Goal: Task Accomplishment & Management: Use online tool/utility

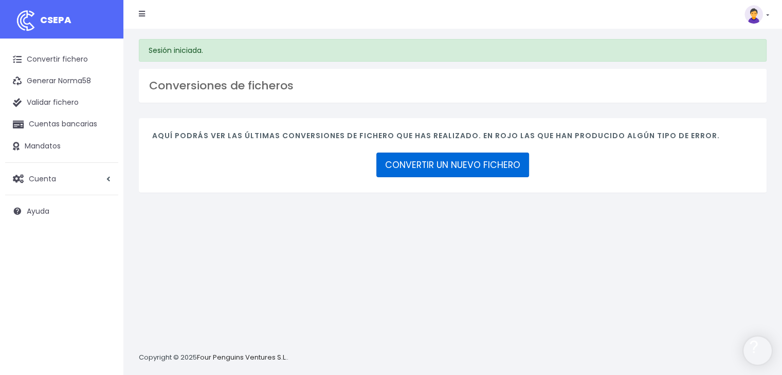
click at [468, 170] on link "CONVERTIR UN NUEVO FICHERO" at bounding box center [452, 165] width 153 height 25
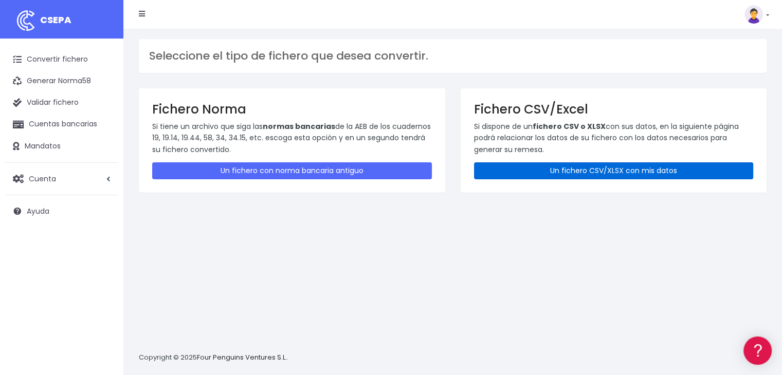
click at [611, 166] on link "Un fichero CSV/XLSX con mis datos" at bounding box center [614, 170] width 280 height 17
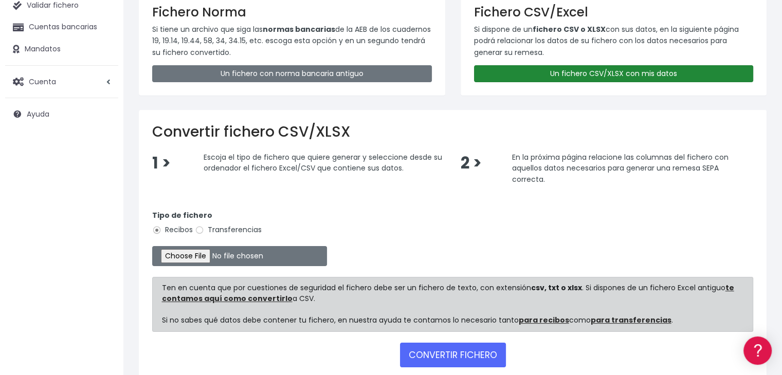
scroll to position [103, 0]
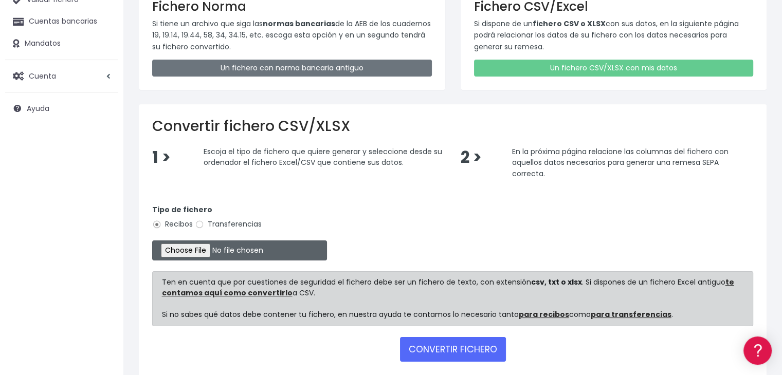
click at [206, 246] on input "file" at bounding box center [239, 251] width 175 height 20
type input "C:\fakepath\Remesa Gestion 08-09-25.xlsx"
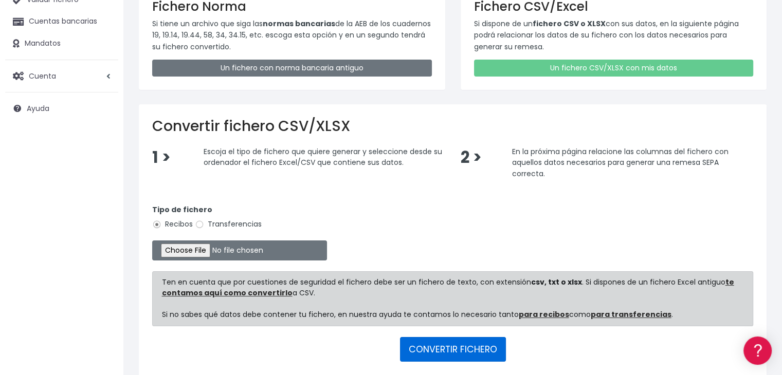
click at [477, 352] on button "CONVERTIR FICHERO" at bounding box center [453, 349] width 106 height 25
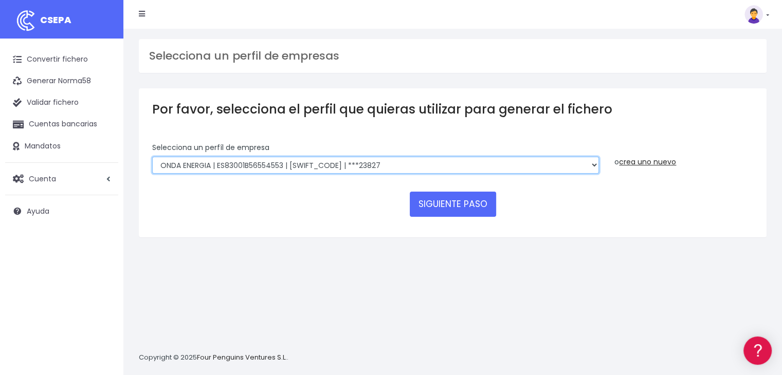
click at [418, 162] on select "ONDA ENERGIA | ES83001B56554553 | CCRIES2AXXX | ***23827 AICAVE | ES18001B19731…" at bounding box center [375, 165] width 447 height 17
select select "2848"
click at [152, 157] on select "ONDA ENERGIA | ES83001B56554553 | CCRIES2AXXX | ***23827 AICAVE | ES18001B19731…" at bounding box center [375, 165] width 447 height 17
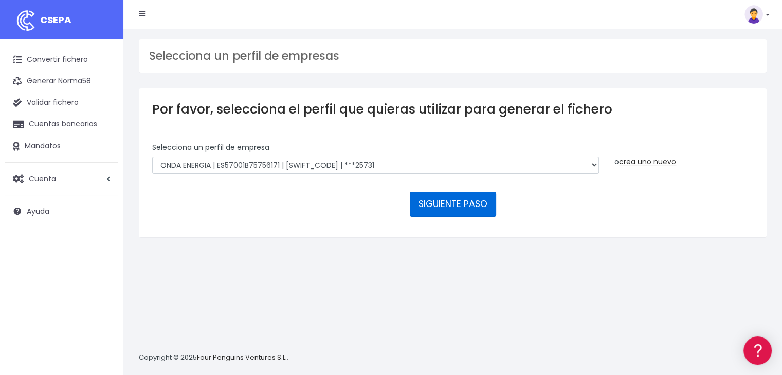
click at [454, 212] on button "SIGUIENTE PASO" at bounding box center [453, 204] width 86 height 25
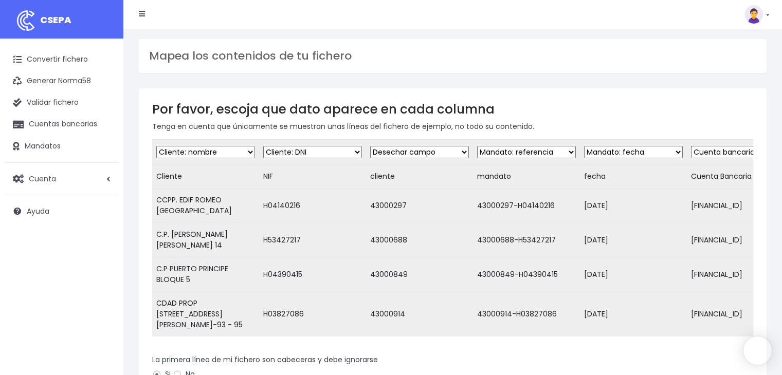
click at [455, 204] on td "43000297" at bounding box center [419, 206] width 107 height 34
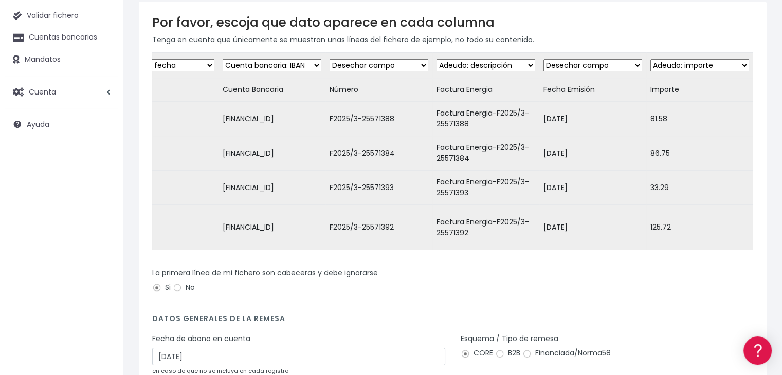
scroll to position [191, 0]
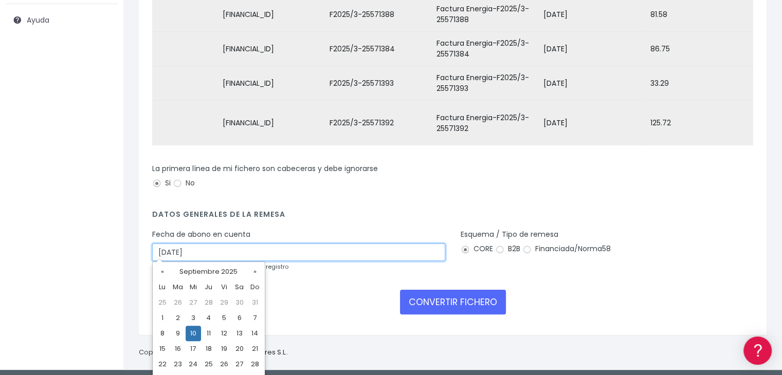
click at [281, 244] on input "10/09/2025" at bounding box center [298, 252] width 293 height 17
click at [160, 335] on td "8" at bounding box center [162, 333] width 15 height 15
type input "08/09/2025"
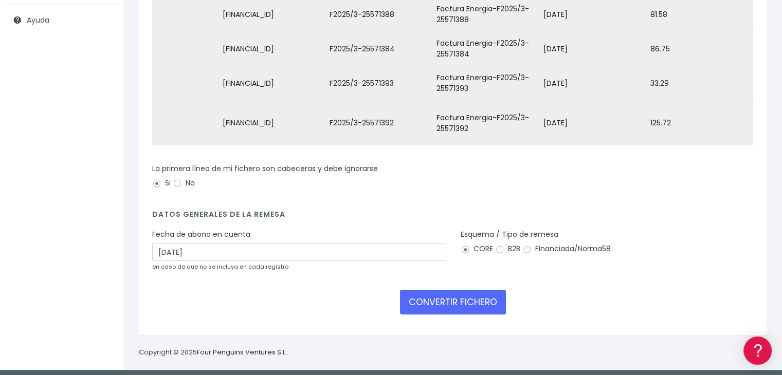
click at [307, 301] on div "CONVERTIR FICHERO" at bounding box center [452, 302] width 601 height 25
click at [408, 303] on button "CONVERTIR FICHERO" at bounding box center [453, 302] width 106 height 25
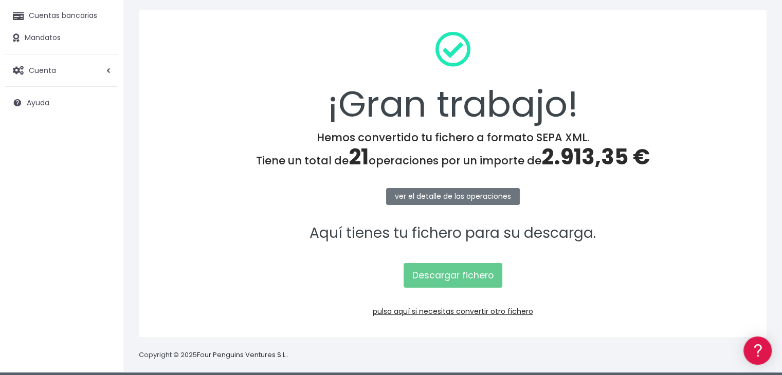
scroll to position [115, 0]
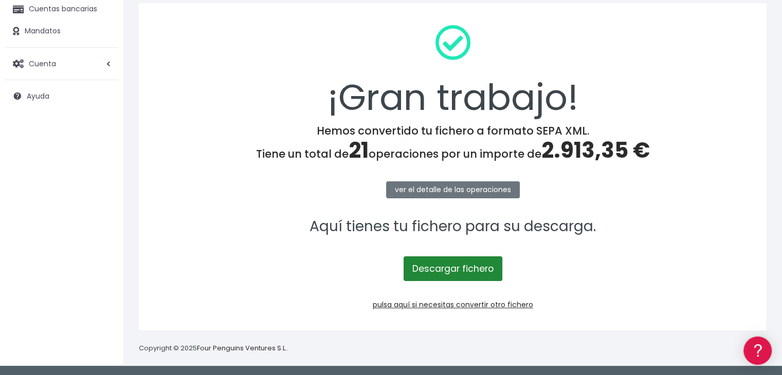
click at [453, 266] on link "Descargar fichero" at bounding box center [453, 269] width 99 height 25
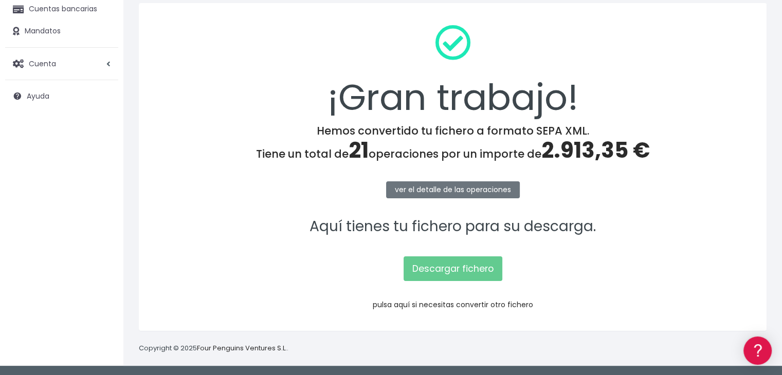
drag, startPoint x: 462, startPoint y: 303, endPoint x: 457, endPoint y: 310, distance: 8.8
click at [462, 303] on link "pulsa aquí si necesitas convertir otro fichero" at bounding box center [453, 305] width 160 height 10
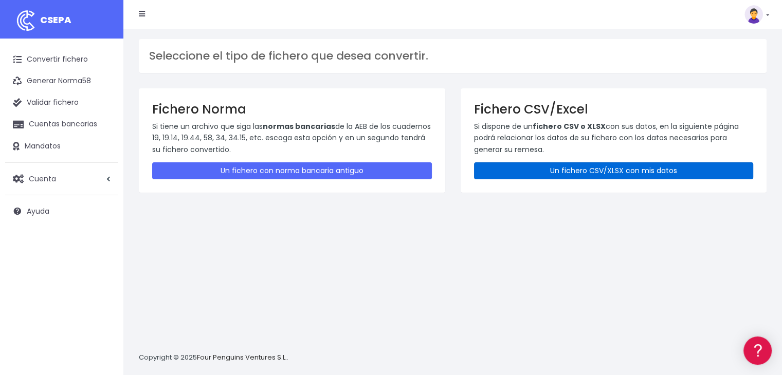
click at [604, 167] on link "Un fichero CSV/XLSX con mis datos" at bounding box center [614, 170] width 280 height 17
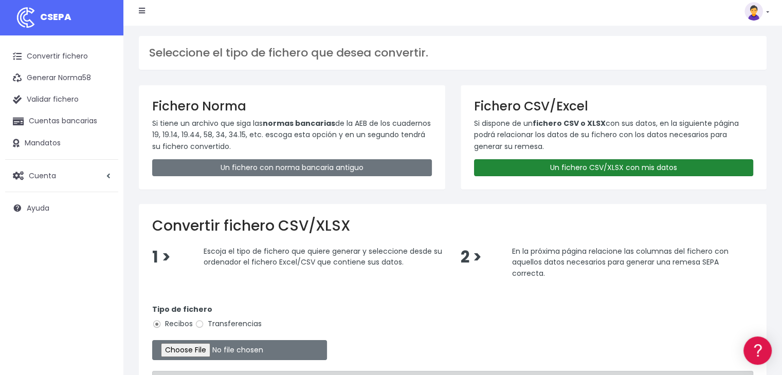
scroll to position [103, 0]
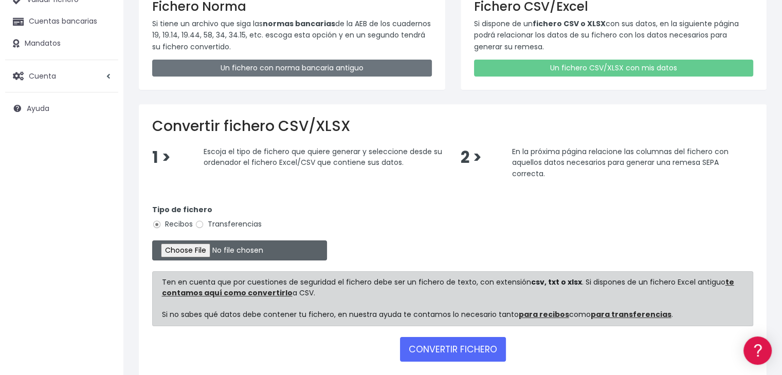
click at [198, 248] on input "file" at bounding box center [239, 251] width 175 height 20
type input "C:\fakepath\Remesa Comungest 08-09-25.xlsx"
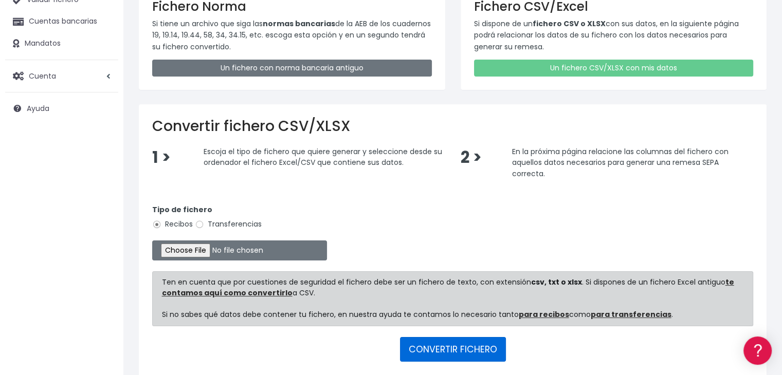
click at [455, 348] on button "CONVERTIR FICHERO" at bounding box center [453, 349] width 106 height 25
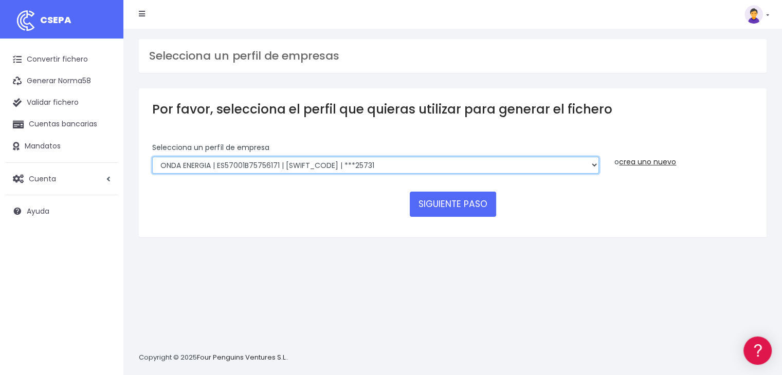
click at [542, 160] on select "ONDA ENERGIA | ES83001B56554553 | CCRIES2AXXX | ***23827 AICAVE | ES18001B19731…" at bounding box center [375, 165] width 447 height 17
select select "2843"
click at [152, 157] on select "ONDA ENERGIA | ES83001B56554553 | CCRIES2AXXX | ***23827 AICAVE | ES18001B19731…" at bounding box center [375, 165] width 447 height 17
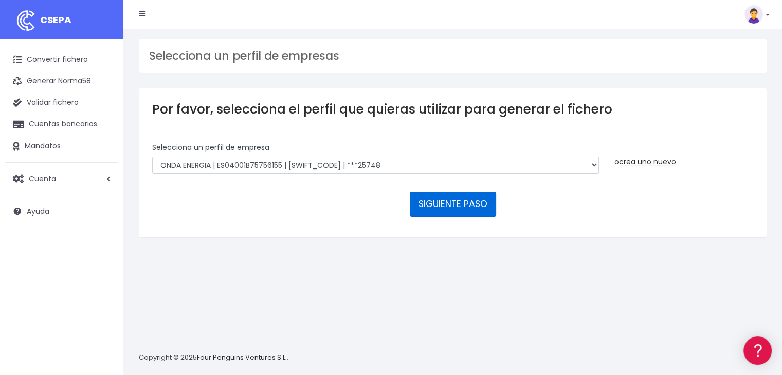
click at [446, 209] on button "SIGUIENTE PASO" at bounding box center [453, 204] width 86 height 25
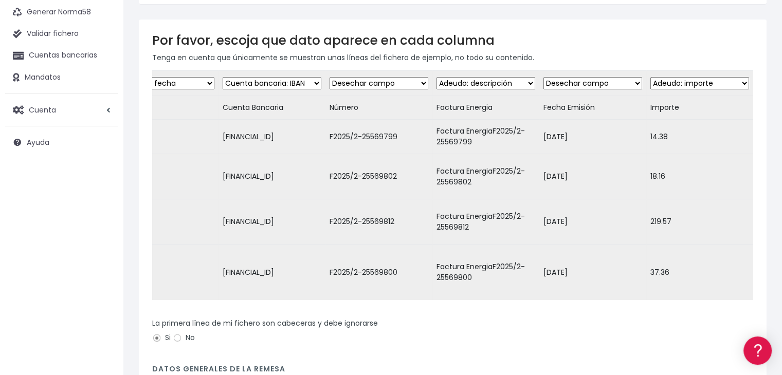
scroll to position [202, 0]
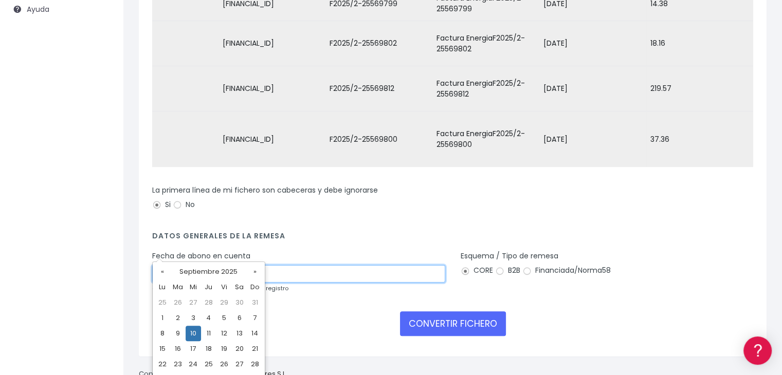
click at [364, 265] on input "10/09/2025" at bounding box center [298, 273] width 293 height 17
click at [163, 329] on td "8" at bounding box center [162, 333] width 15 height 15
type input "08/09/2025"
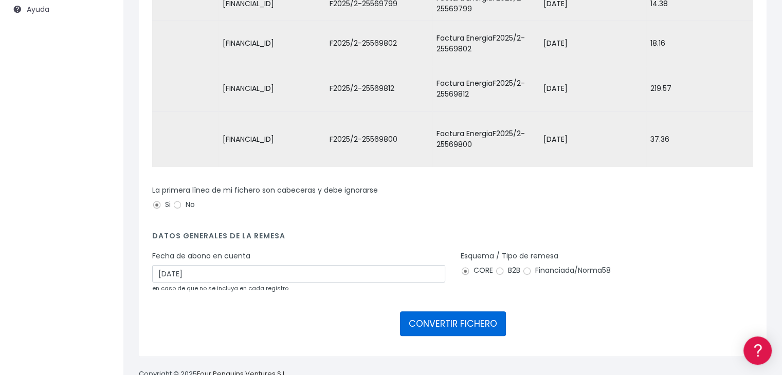
click at [480, 312] on button "CONVERTIR FICHERO" at bounding box center [453, 324] width 106 height 25
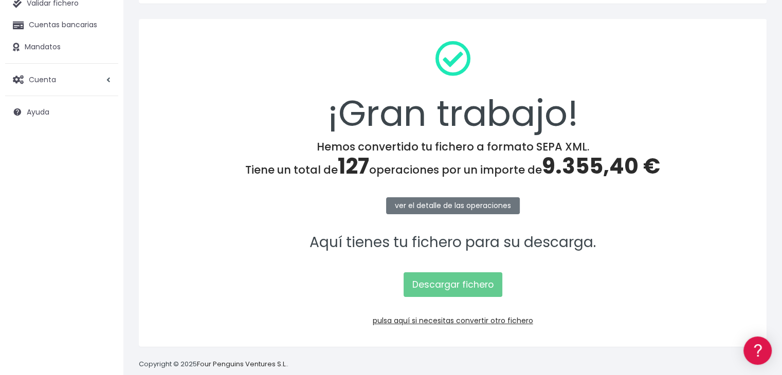
scroll to position [115, 0]
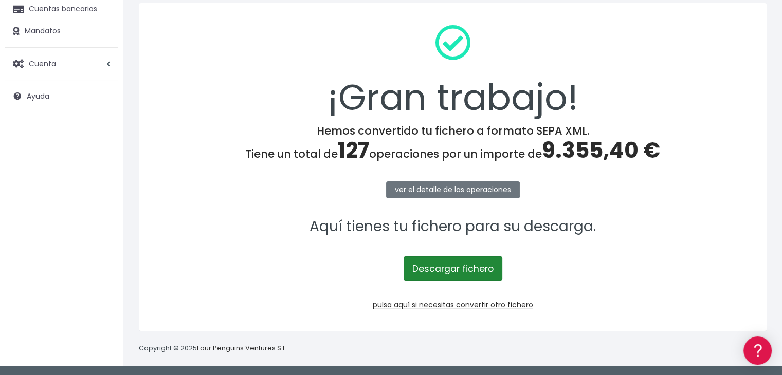
click at [457, 266] on link "Descargar fichero" at bounding box center [453, 269] width 99 height 25
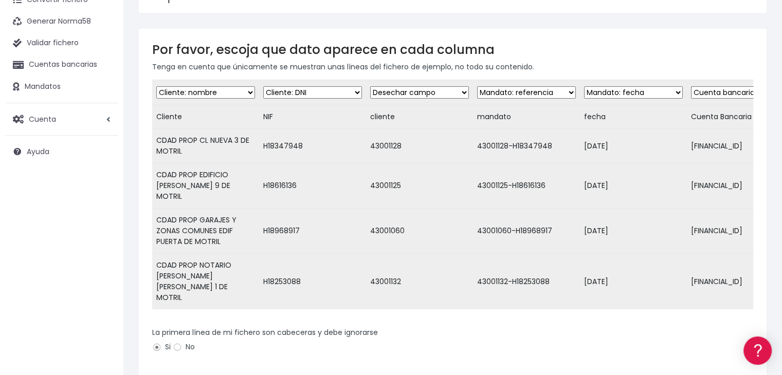
scroll to position [48, 0]
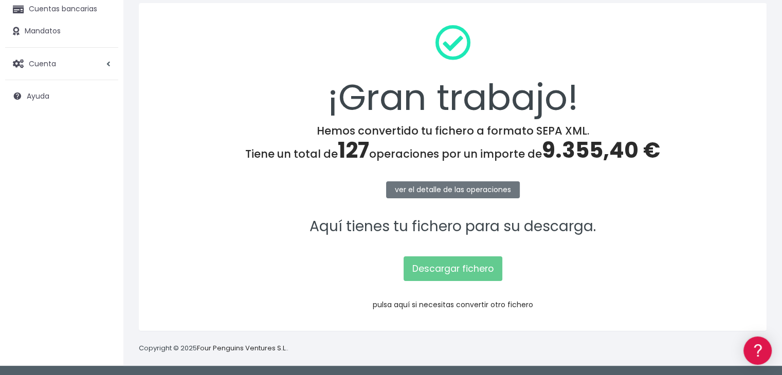
click at [455, 303] on link "pulsa aquí si necesitas convertir otro fichero" at bounding box center [453, 305] width 160 height 10
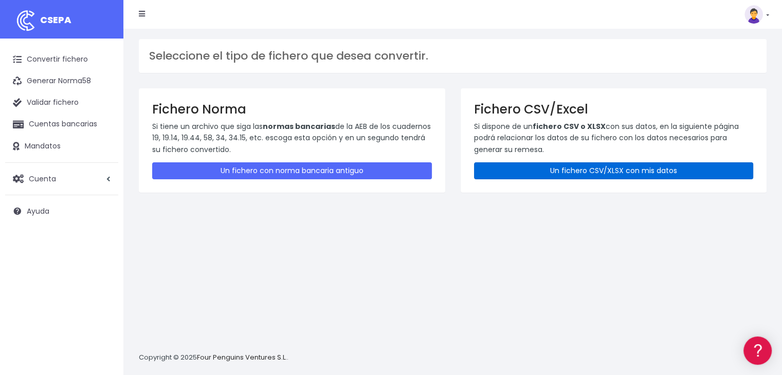
click at [599, 171] on link "Un fichero CSV/XLSX con mis datos" at bounding box center [614, 170] width 280 height 17
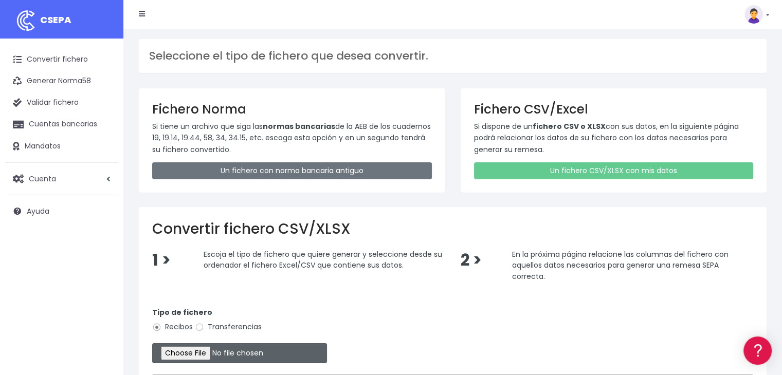
click at [182, 352] on input "file" at bounding box center [239, 353] width 175 height 20
type input "C:\fakepath\Remesa Jocarfe 08-09-25.xlsx"
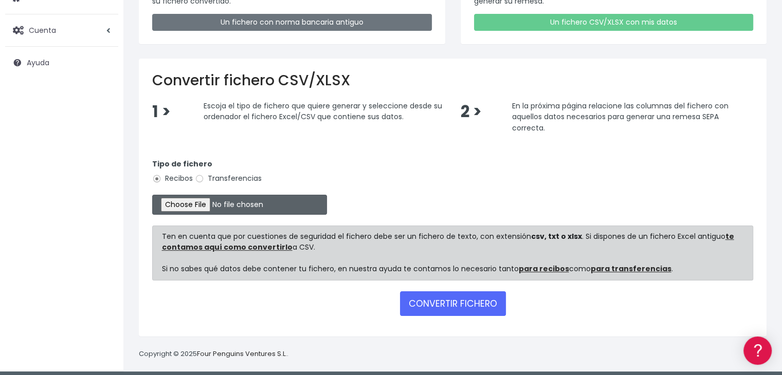
scroll to position [153, 0]
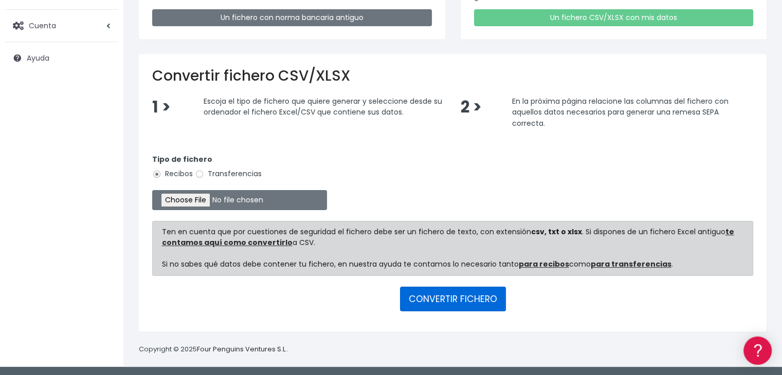
click at [475, 301] on button "CONVERTIR FICHERO" at bounding box center [453, 299] width 106 height 25
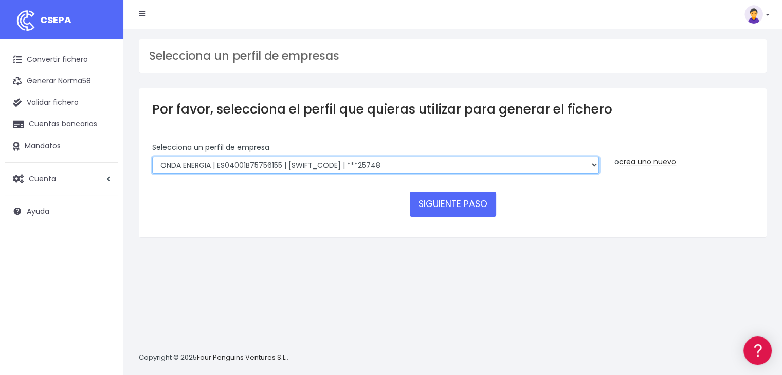
click at [404, 163] on select "ONDA ENERGIA | ES83001B56554553 | [SWIFT_CODE] | ***23827 AICAVE | ES18001B1973…" at bounding box center [375, 165] width 447 height 17
select select "2532"
click at [152, 157] on select "ONDA ENERGIA | ES83001B56554553 | [SWIFT_CODE] | ***23827 AICAVE | ES18001B1973…" at bounding box center [375, 165] width 447 height 17
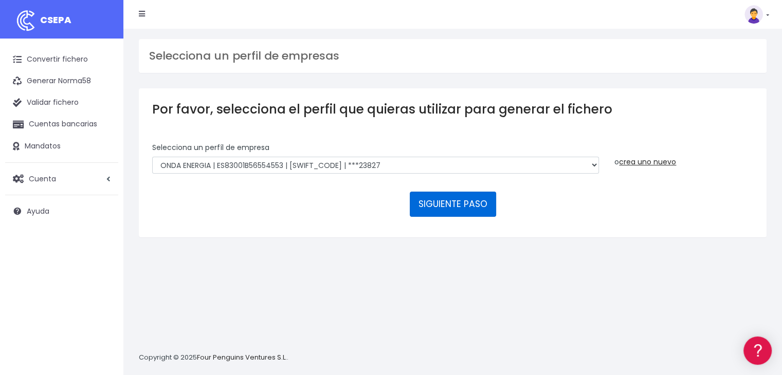
click at [433, 200] on button "SIGUIENTE PASO" at bounding box center [453, 204] width 86 height 25
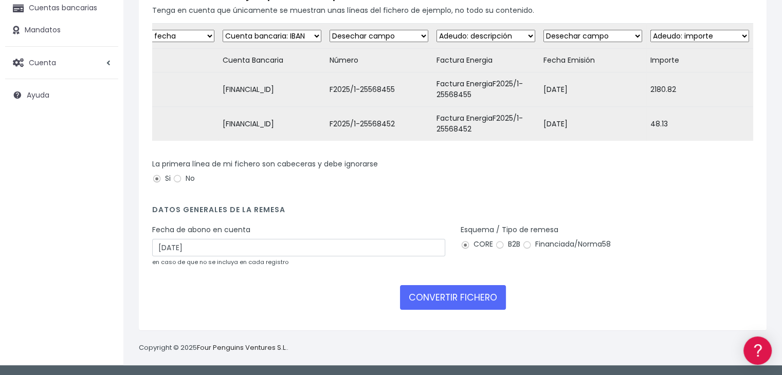
scroll to position [122, 0]
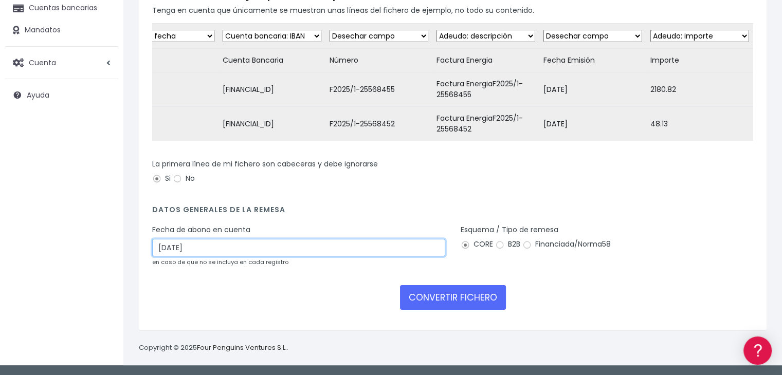
click at [364, 251] on input "10/09/2025" at bounding box center [298, 247] width 293 height 17
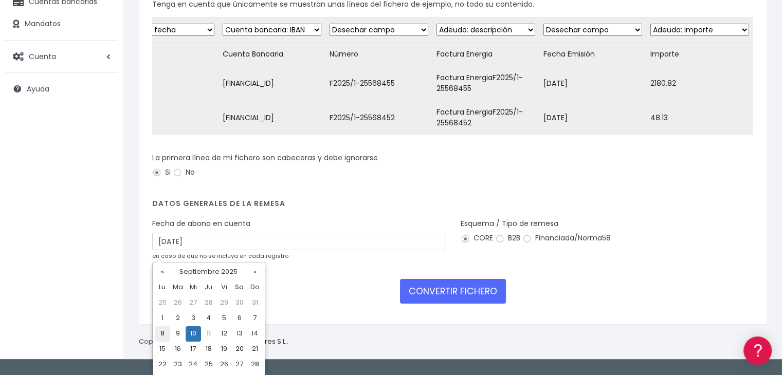
click at [161, 329] on td "8" at bounding box center [162, 334] width 15 height 15
type input "08/09/2025"
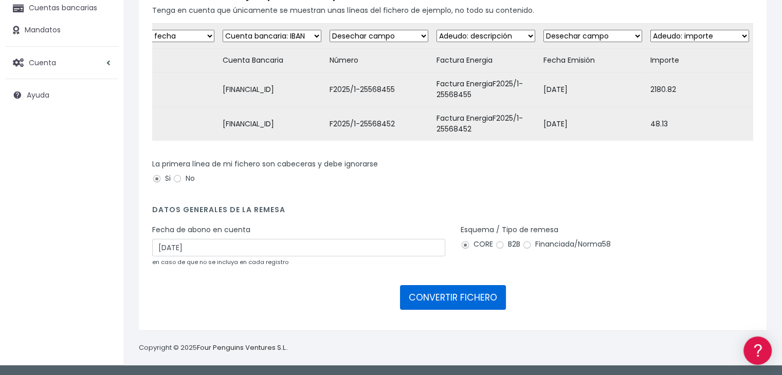
click at [448, 286] on button "CONVERTIR FICHERO" at bounding box center [453, 297] width 106 height 25
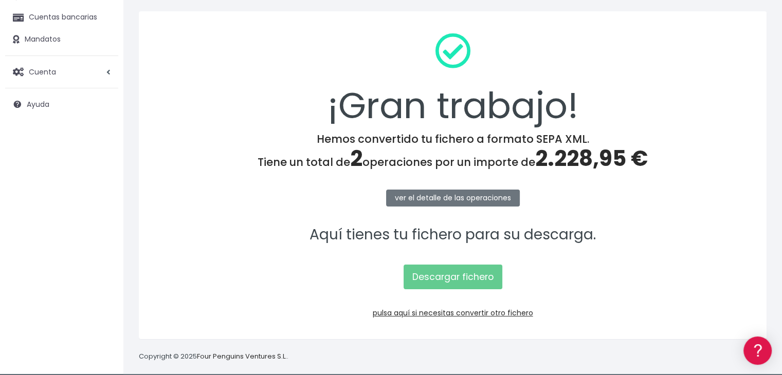
scroll to position [115, 0]
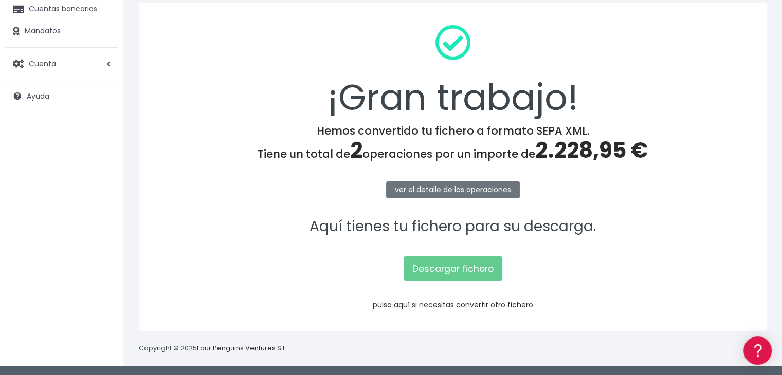
click at [447, 303] on link "pulsa aquí si necesitas convertir otro fichero" at bounding box center [453, 305] width 160 height 10
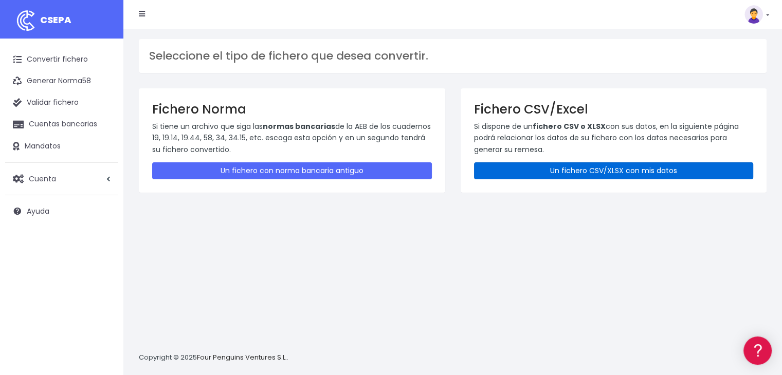
click at [614, 168] on link "Un fichero CSV/XLSX con mis datos" at bounding box center [614, 170] width 280 height 17
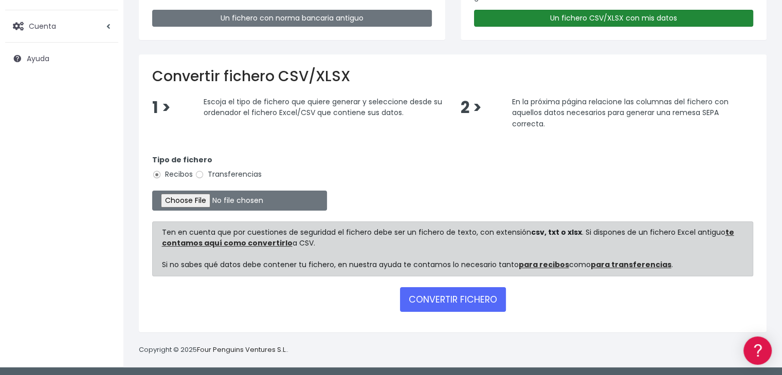
scroll to position [153, 0]
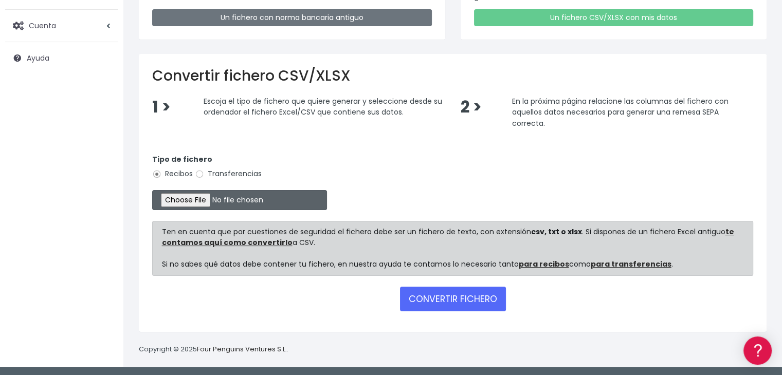
click at [202, 200] on input "file" at bounding box center [239, 200] width 175 height 20
type input "C:\fakepath\Remesa Jocarfe [DATE].xlsx"
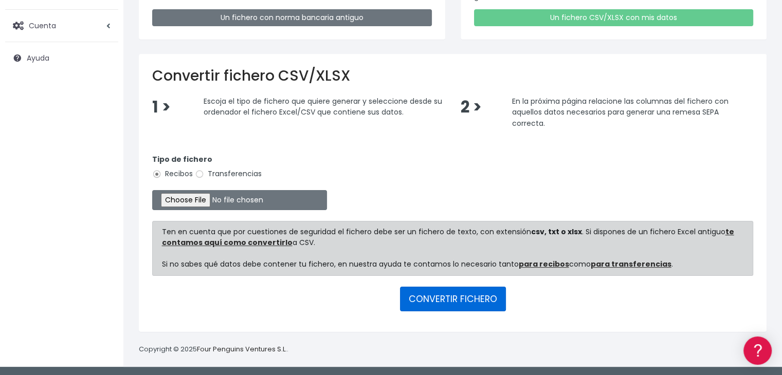
click at [468, 295] on button "CONVERTIR FICHERO" at bounding box center [453, 299] width 106 height 25
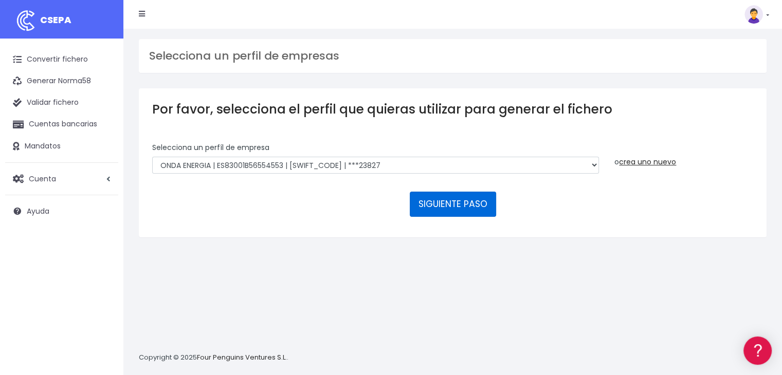
drag, startPoint x: 453, startPoint y: 215, endPoint x: 453, endPoint y: 204, distance: 11.8
click at [453, 212] on button "SIGUIENTE PASO" at bounding box center [453, 204] width 86 height 25
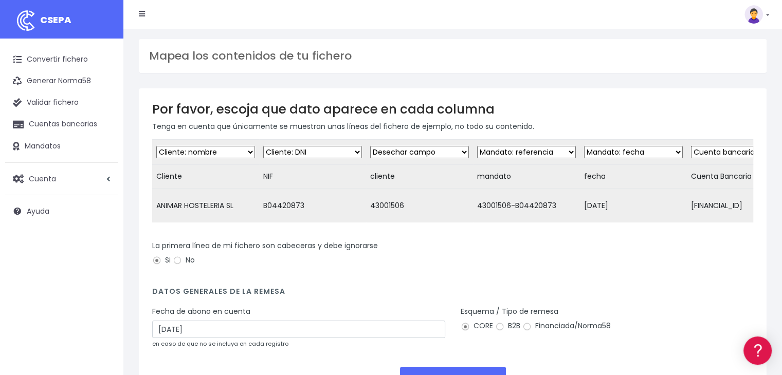
scroll to position [88, 0]
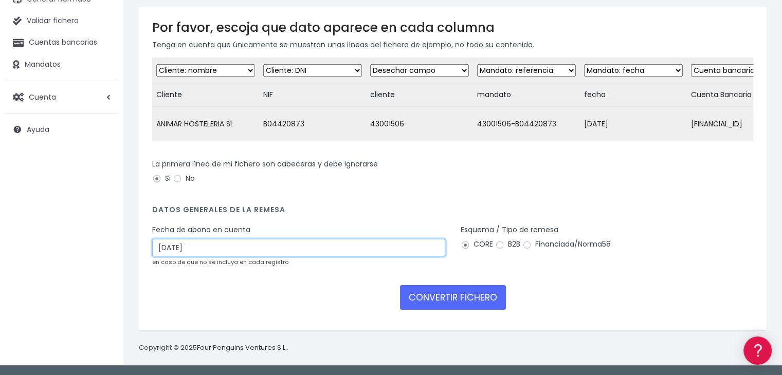
click at [356, 246] on input "10/09/2025" at bounding box center [298, 247] width 293 height 17
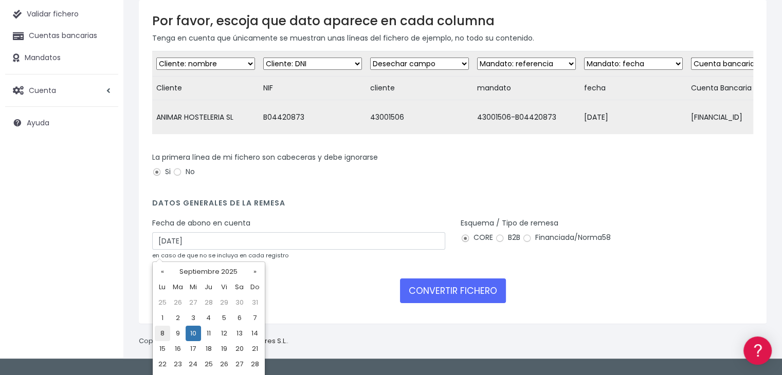
click at [161, 332] on td "8" at bounding box center [162, 333] width 15 height 15
type input "08/09/2025"
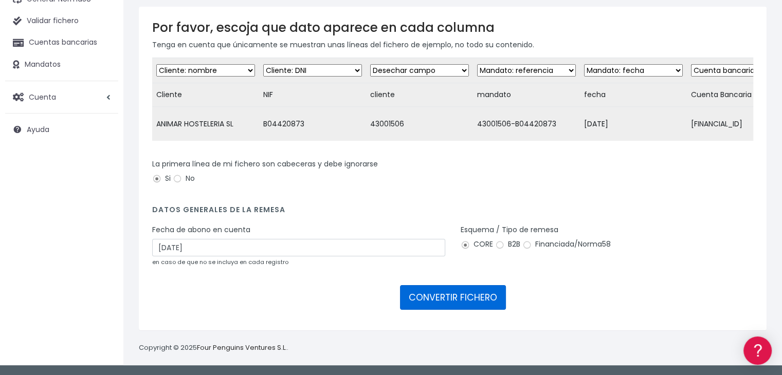
click at [433, 297] on button "CONVERTIR FICHERO" at bounding box center [453, 297] width 106 height 25
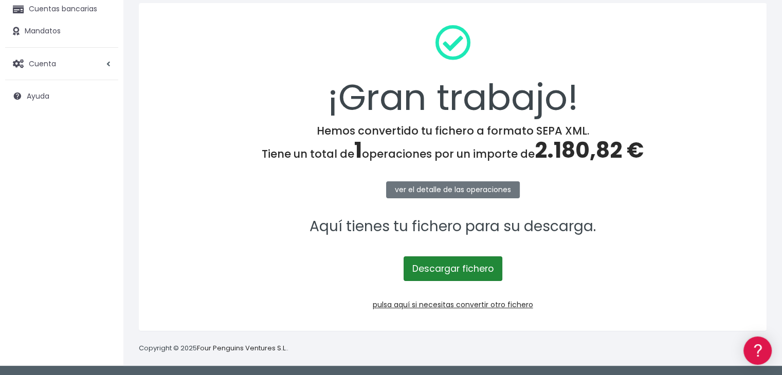
scroll to position [115, 0]
click at [457, 267] on link "Descargar fichero" at bounding box center [453, 269] width 99 height 25
